Goal: Transaction & Acquisition: Purchase product/service

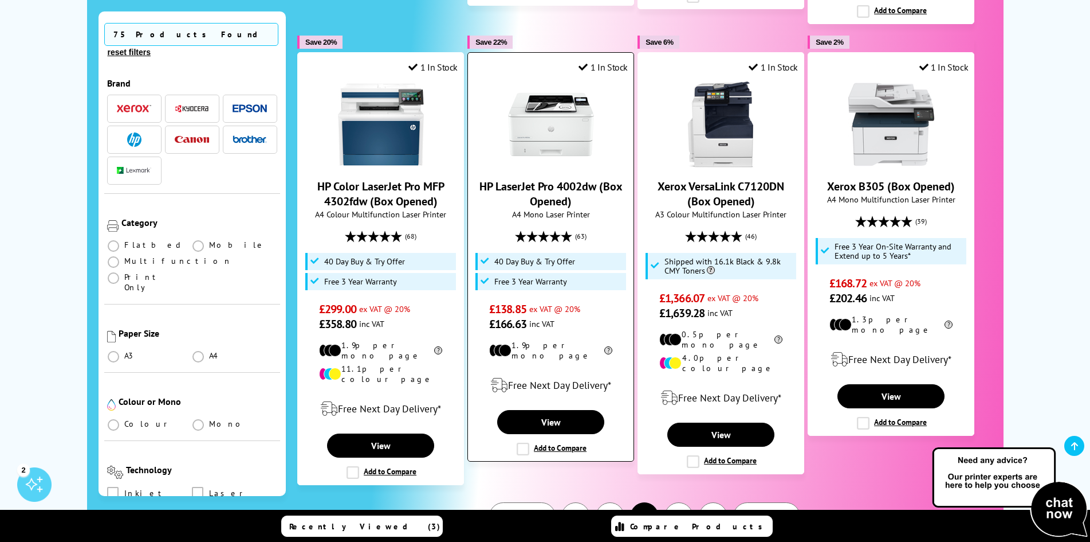
scroll to position [1146, 0]
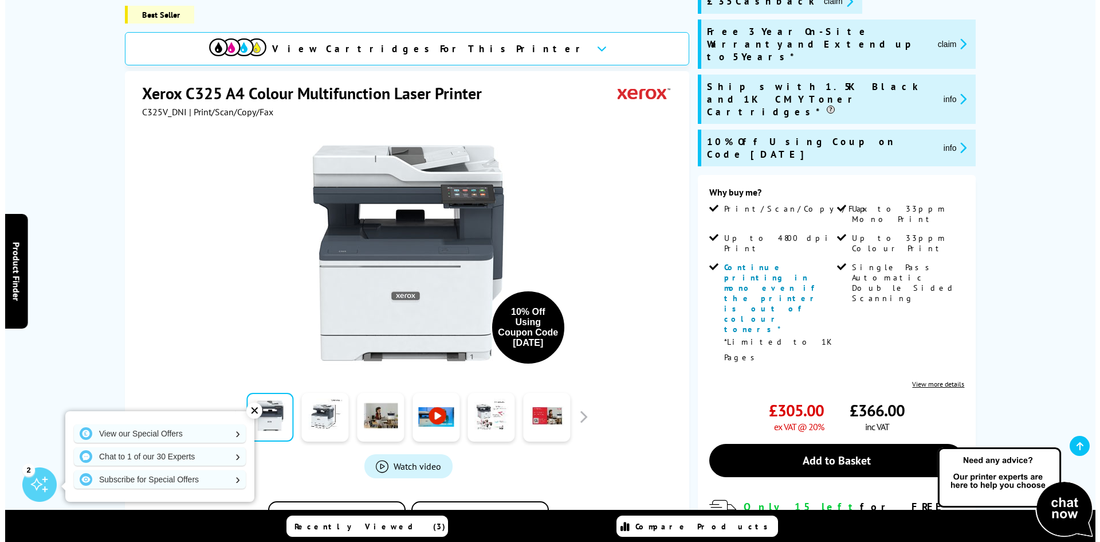
scroll to position [172, 0]
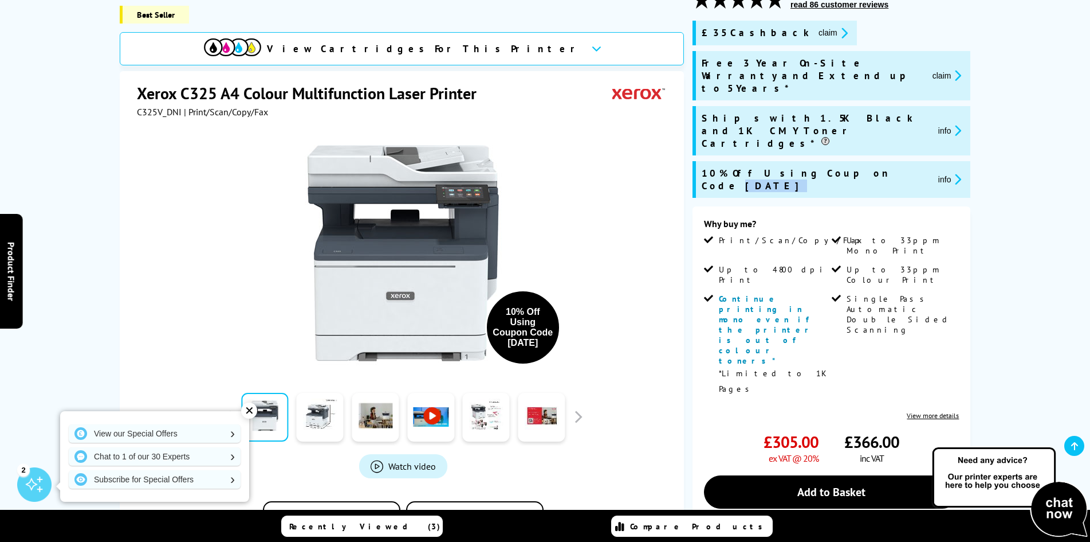
drag, startPoint x: 822, startPoint y: 135, endPoint x: 856, endPoint y: 135, distance: 34.4
click at [856, 167] on div "10% Off Using Coupon Code SEPT10 info" at bounding box center [833, 179] width 263 height 25
click at [951, 173] on icon "promo-description" at bounding box center [956, 179] width 10 height 12
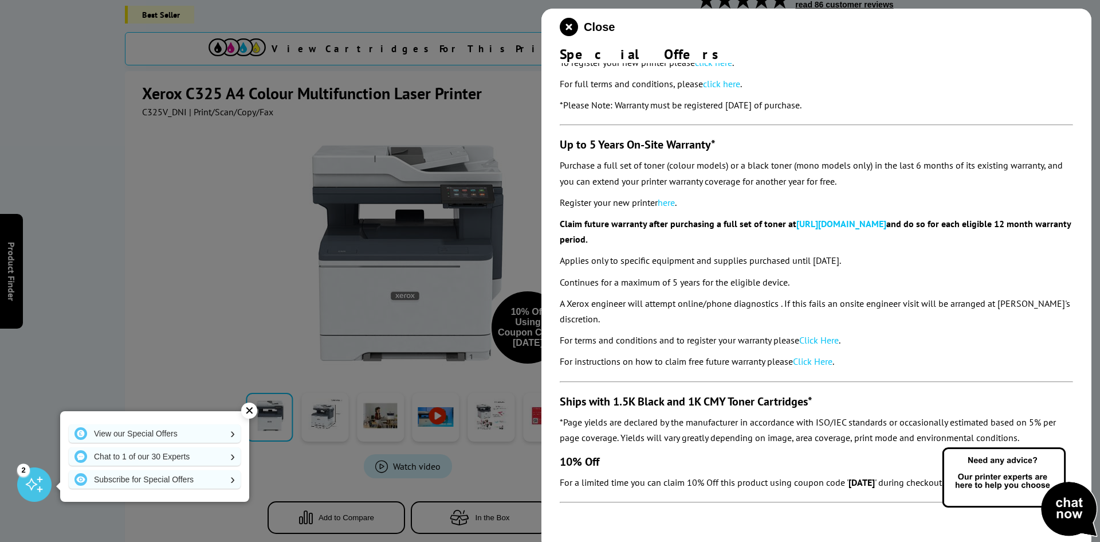
scroll to position [176, 0]
click at [563, 25] on icon "close modal" at bounding box center [569, 27] width 18 height 18
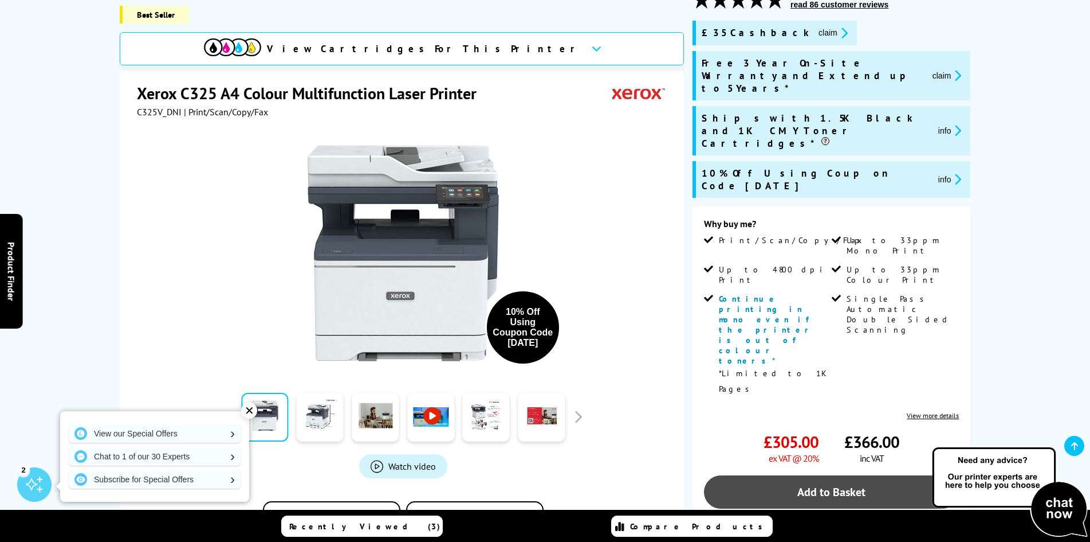
click at [838, 475] on link "Add to Basket" at bounding box center [831, 491] width 255 height 33
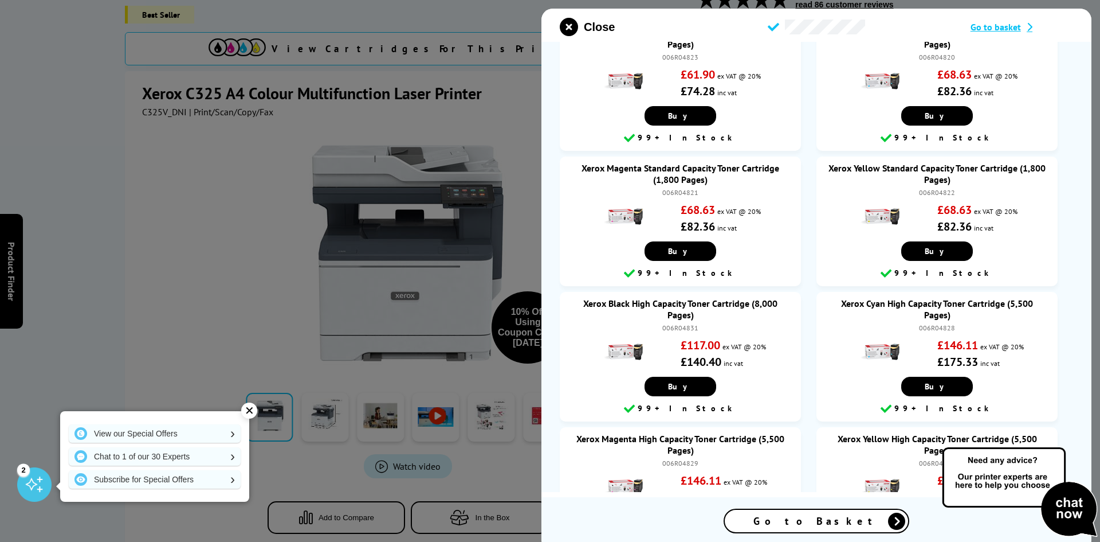
scroll to position [229, 0]
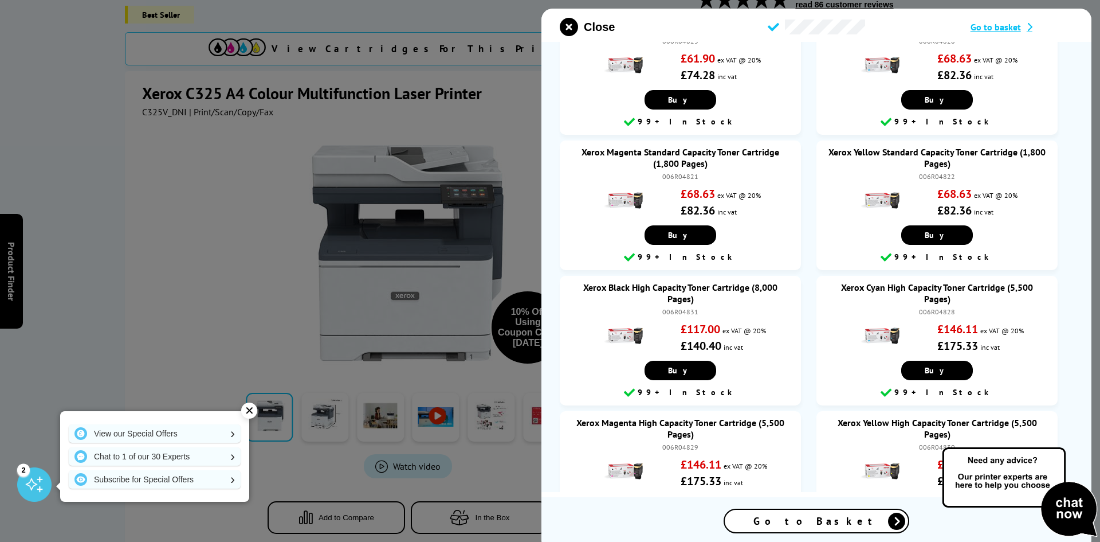
click at [816, 520] on span "Go to Basket" at bounding box center [817, 520] width 126 height 13
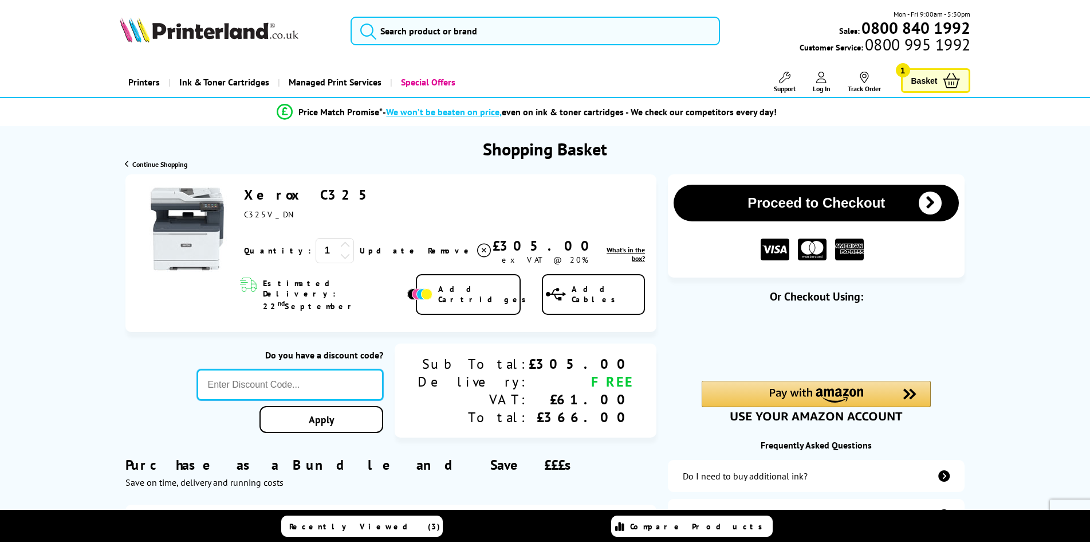
click at [319, 369] on input "text" at bounding box center [290, 384] width 186 height 31
drag, startPoint x: 312, startPoint y: 372, endPoint x: 219, endPoint y: 364, distance: 93.1
click at [219, 365] on div "Do you have a discount code? Sept10 Apply Sub Total: Delivery: VAT: Total: £305…" at bounding box center [391, 390] width 532 height 95
type input "SEPT10"
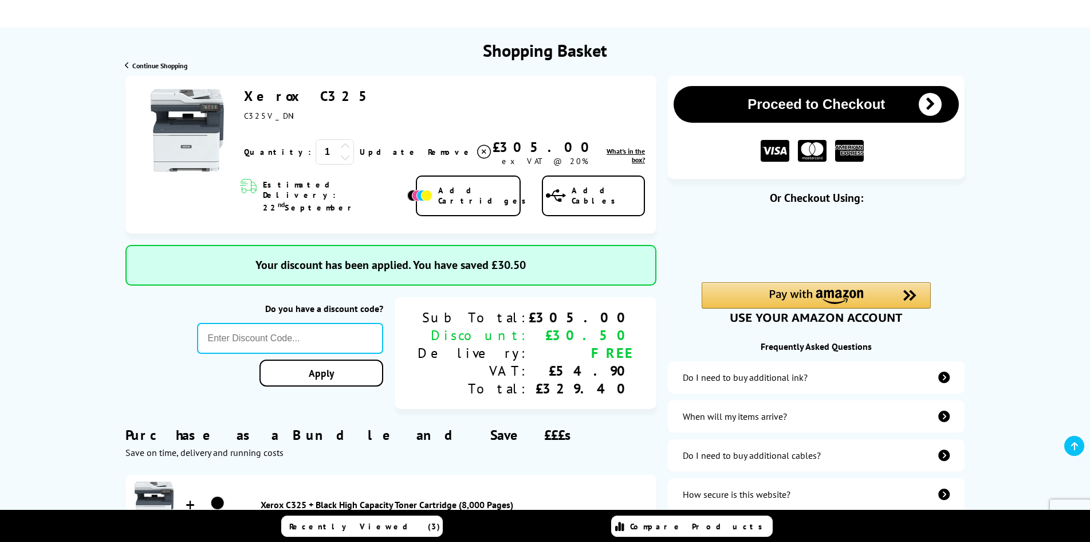
scroll to position [115, 0]
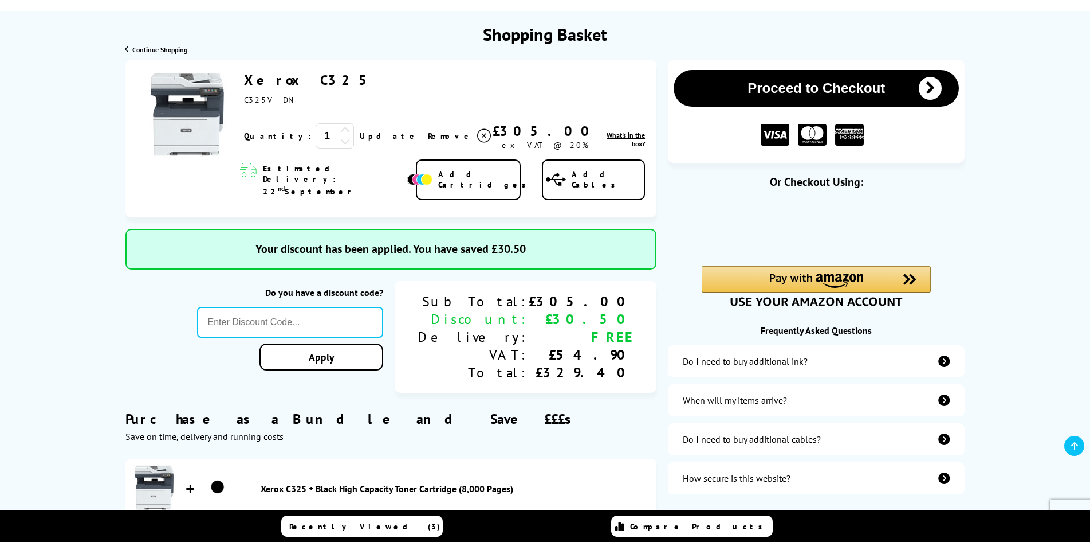
click at [841, 83] on button "Proceed to Checkout" at bounding box center [816, 88] width 285 height 37
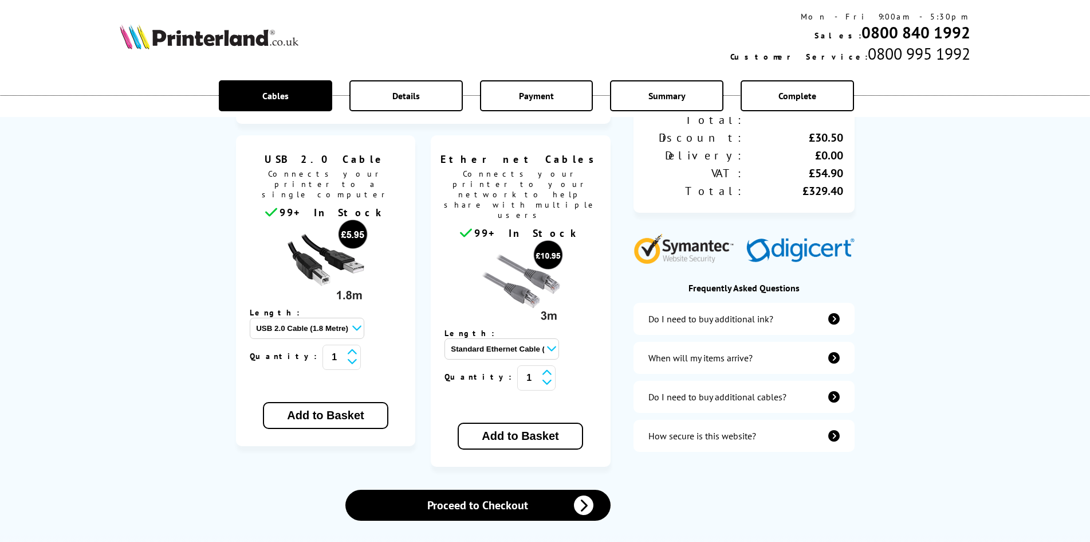
scroll to position [172, 0]
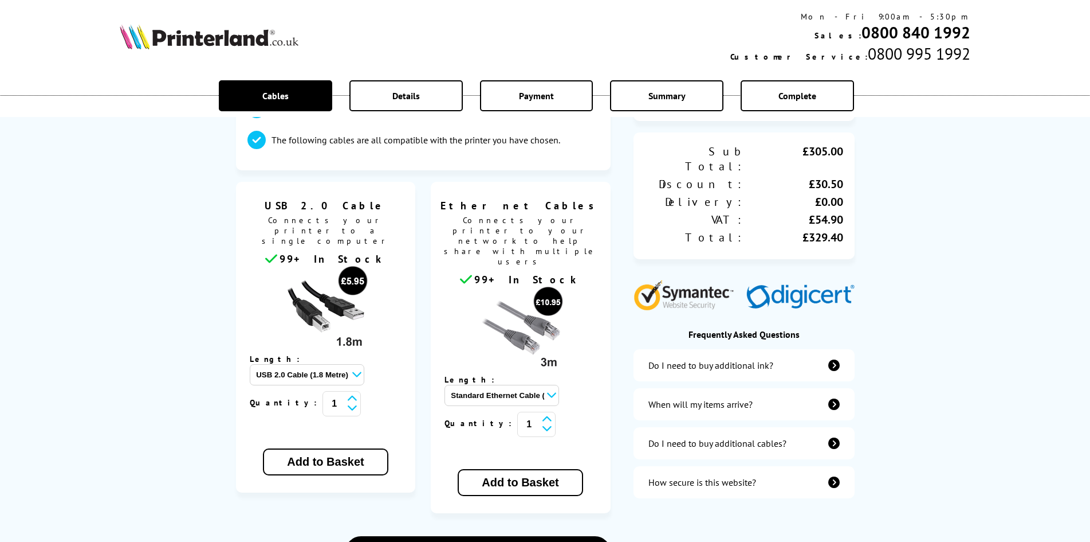
click at [559, 385] on select "Standard Ethernet Cable (3 Metre) - £10.95 Standard Ethernet Cable (5 Metre) - …" at bounding box center [502, 395] width 115 height 21
